Goal: Task Accomplishment & Management: Complete application form

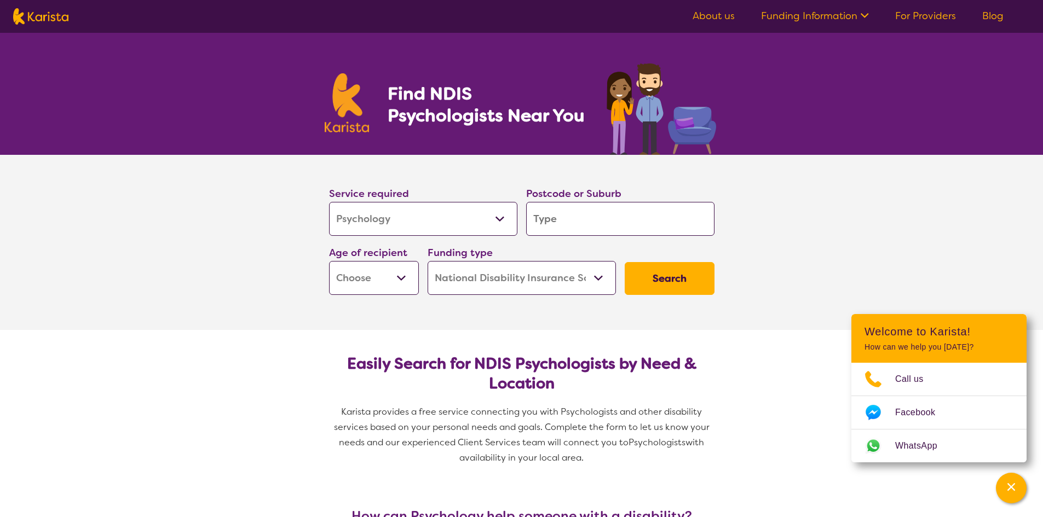
select select "Psychology"
select select "NDIS"
select select "Psychology"
select select "NDIS"
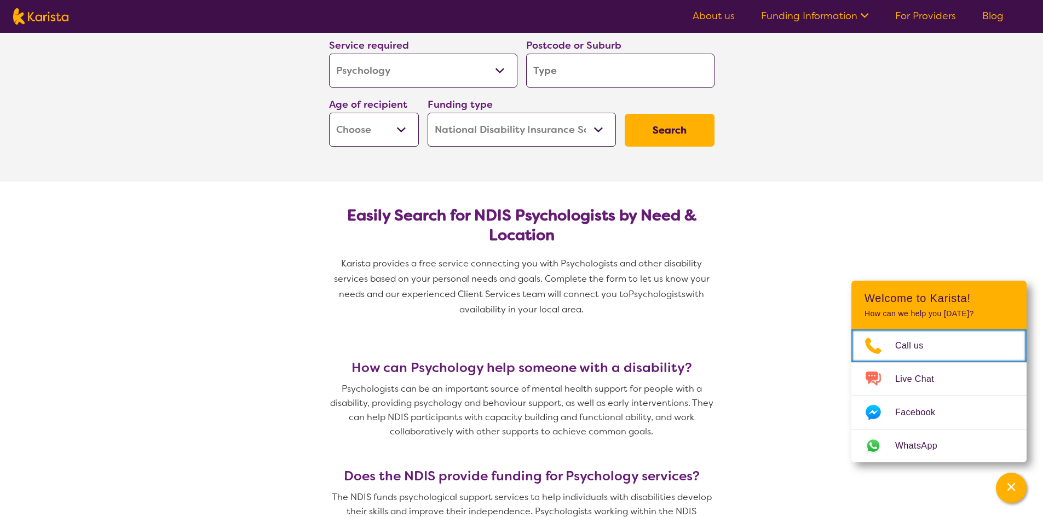
scroll to position [164, 0]
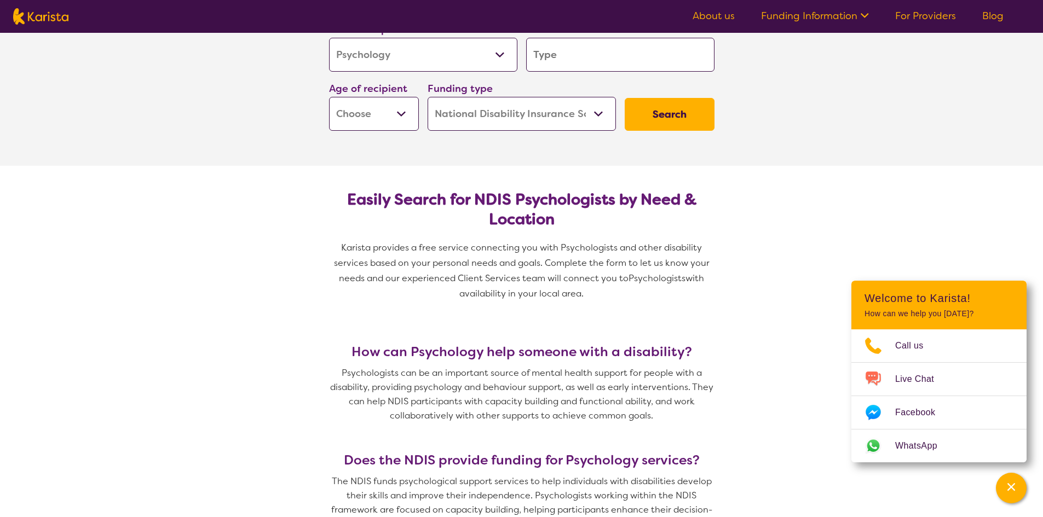
click at [617, 49] on input "search" at bounding box center [620, 55] width 188 height 34
type input "2"
type input "21"
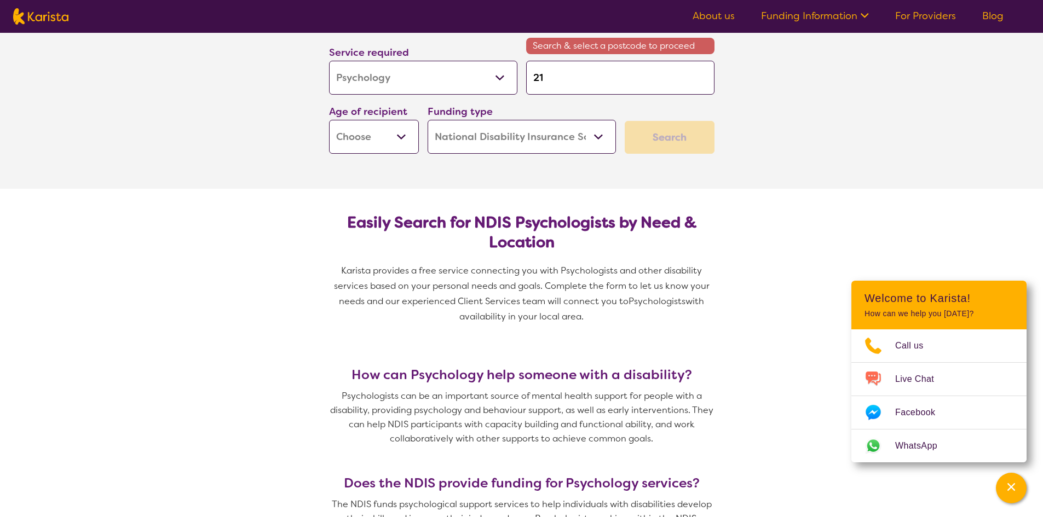
type input "2165"
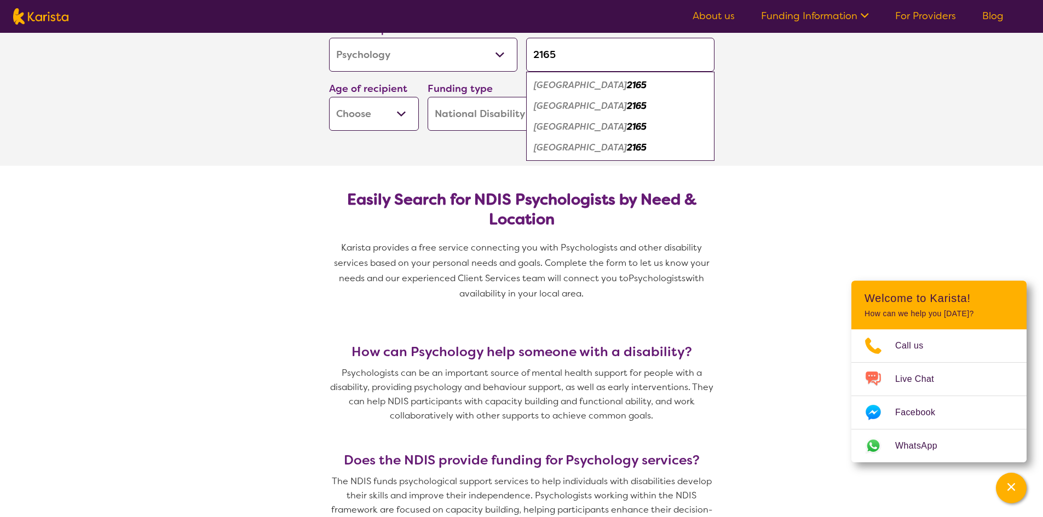
click at [627, 85] on em "2165" at bounding box center [637, 84] width 20 height 11
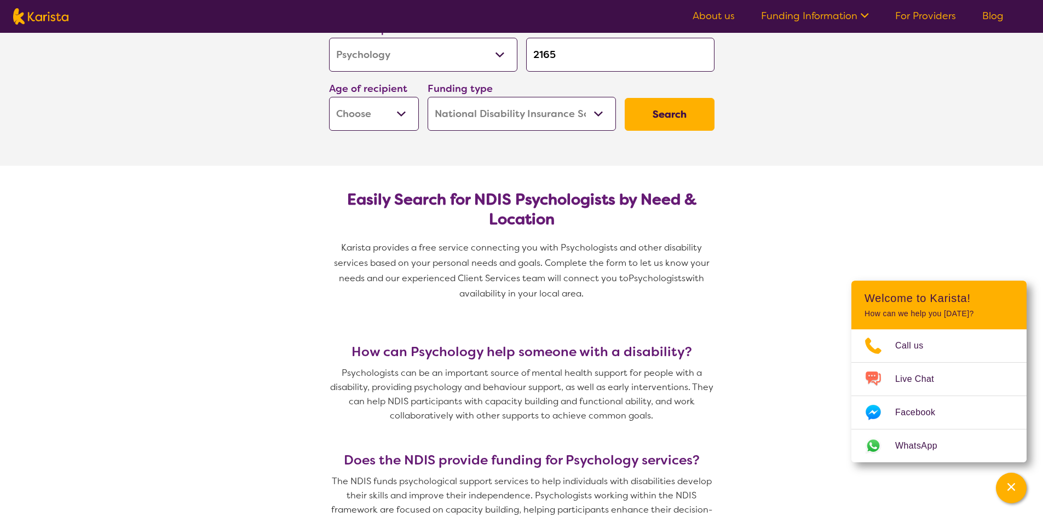
click at [404, 117] on select "Early Childhood - 0 to 9 Child - 10 to 11 Adolescent - 12 to 17 Adult - 18 to 6…" at bounding box center [374, 114] width 90 height 34
select select "AD"
click at [329, 97] on select "Early Childhood - 0 to 9 Child - 10 to 11 Adolescent - 12 to 17 Adult - 18 to 6…" at bounding box center [374, 114] width 90 height 34
select select "AD"
click at [394, 122] on select "Early Childhood - 0 to 9 Child - 10 to 11 Adolescent - 12 to 17 Adult - 18 to 6…" at bounding box center [374, 114] width 90 height 34
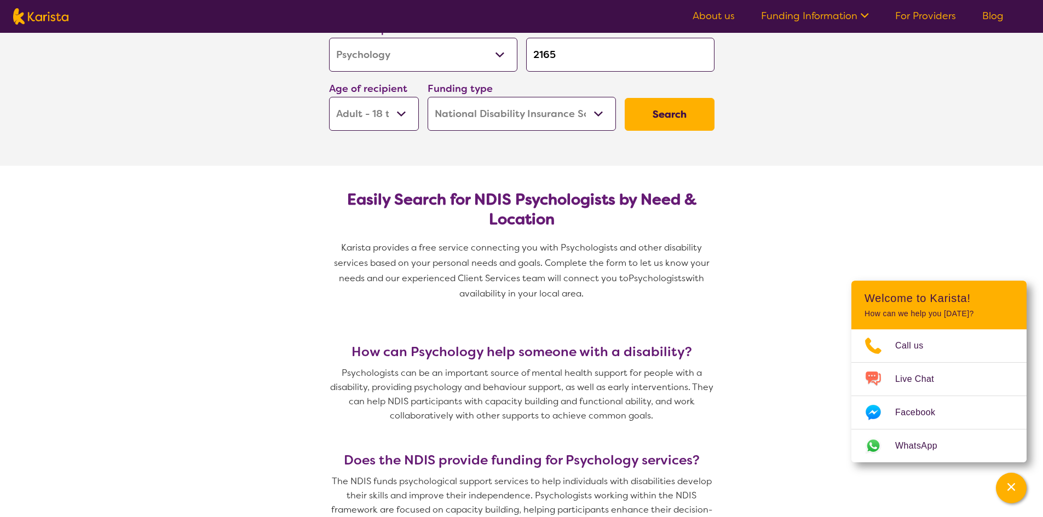
click at [329, 97] on select "Early Childhood - 0 to 9 Child - 10 to 11 Adolescent - 12 to 17 Adult - 18 to 6…" at bounding box center [374, 114] width 90 height 34
click at [674, 115] on button "Search" at bounding box center [670, 114] width 90 height 33
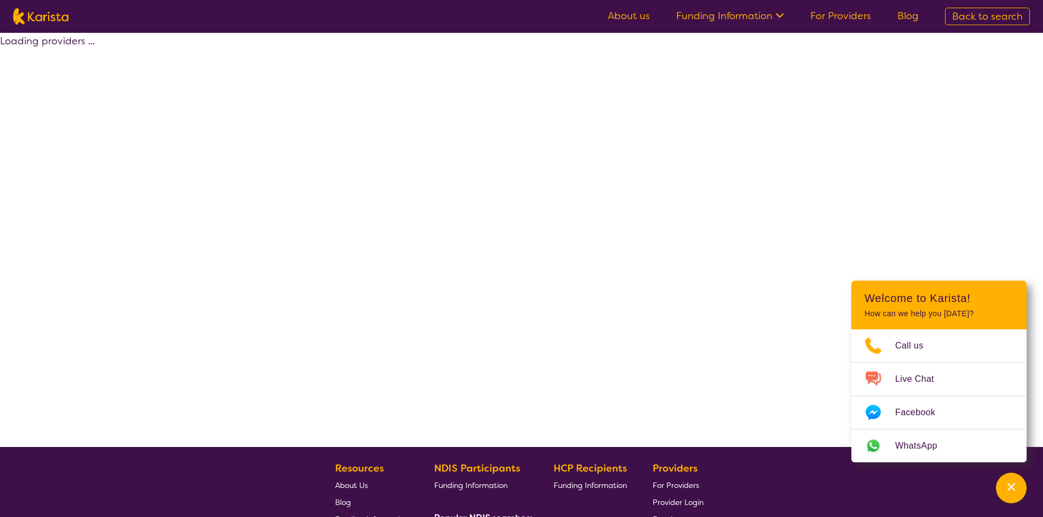
select select "by_score"
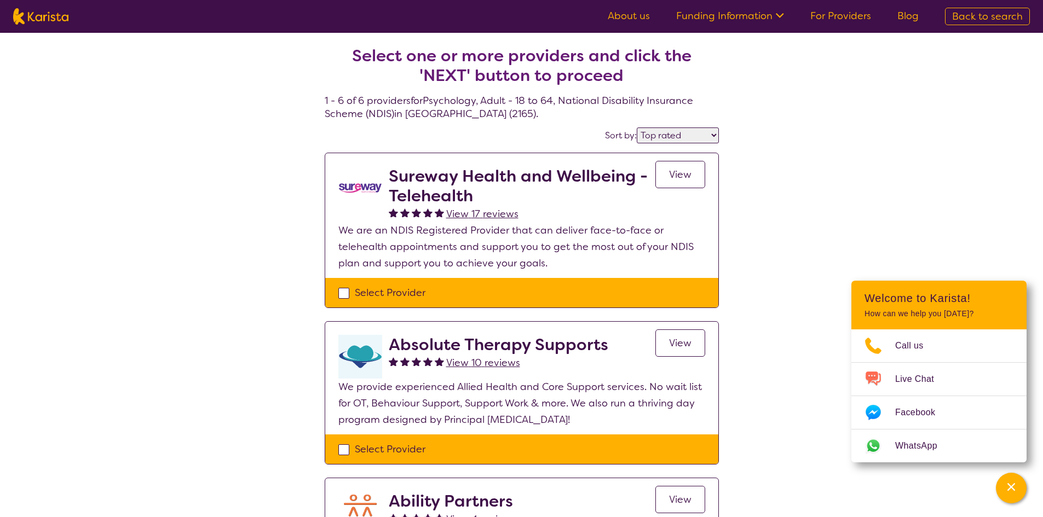
click at [698, 178] on link "View" at bounding box center [680, 174] width 50 height 27
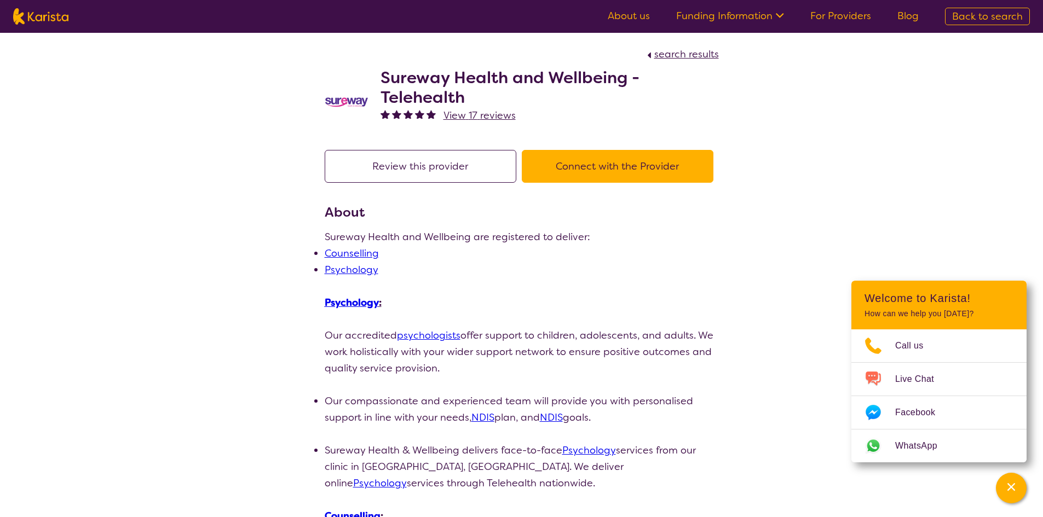
click at [645, 163] on button "Connect with the Provider" at bounding box center [618, 166] width 192 height 33
